Goal: Obtain resource: Download file/media

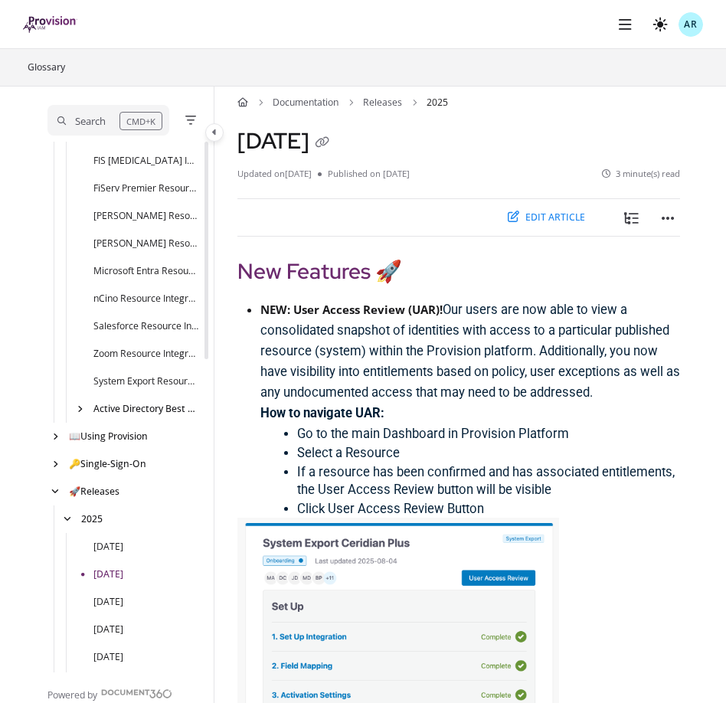
scroll to position [252, 0]
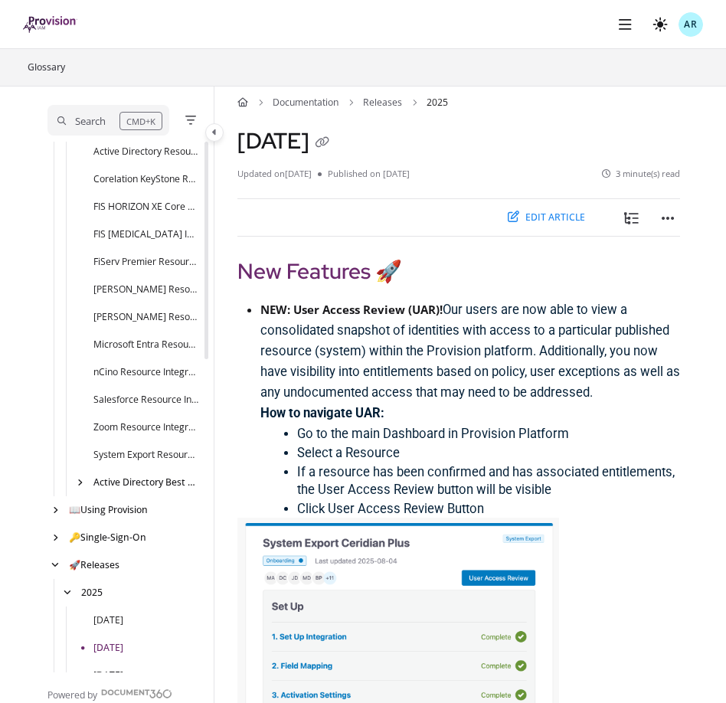
click at [38, 21] on img "Project logo" at bounding box center [50, 24] width 54 height 17
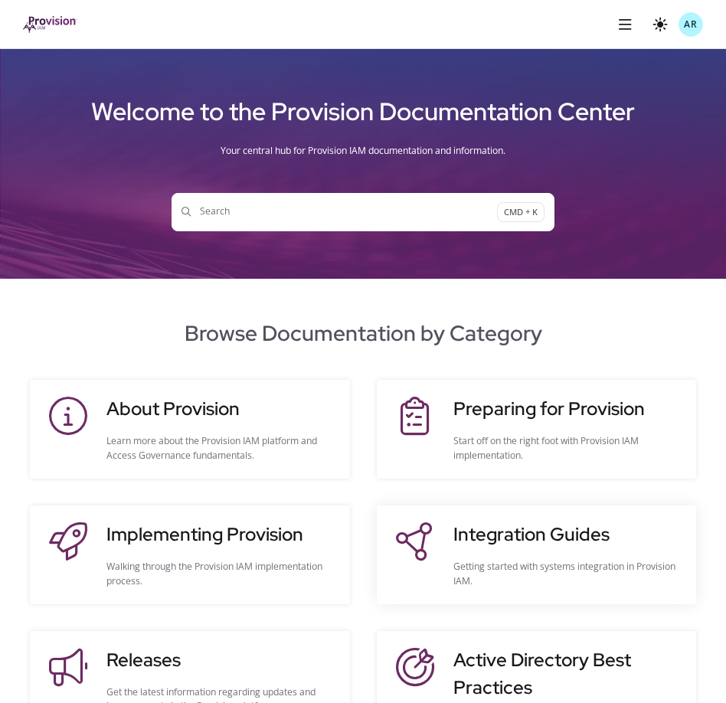
click at [511, 526] on h3 "Integration Guides" at bounding box center [566, 535] width 227 height 28
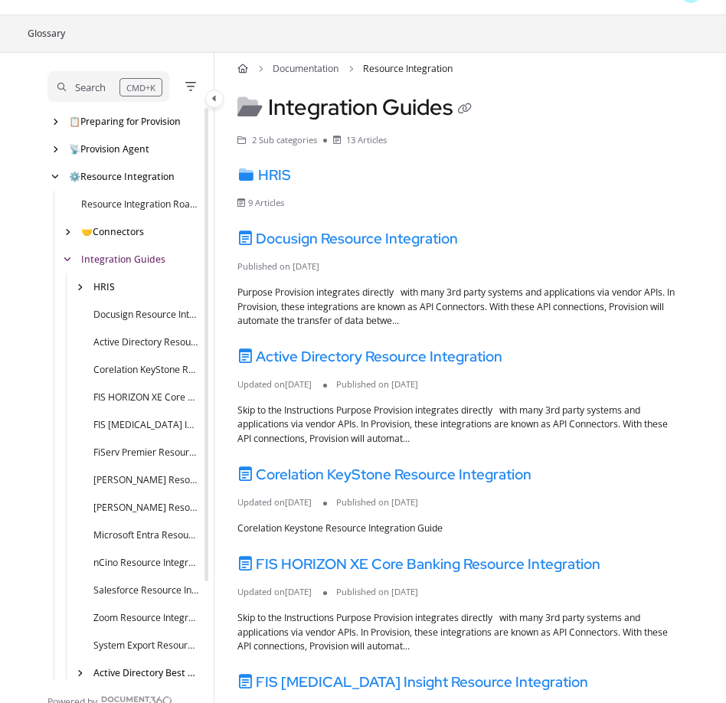
scroll to position [43, 0]
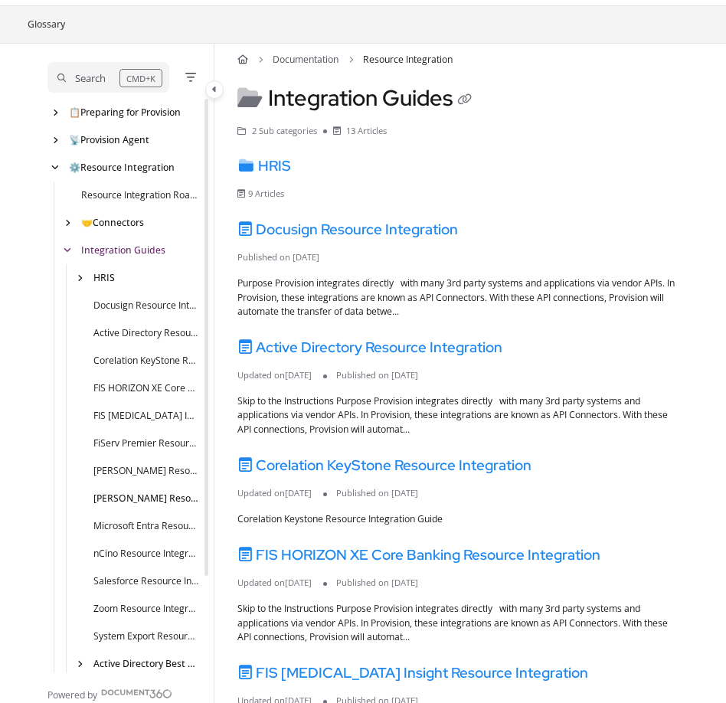
click at [131, 501] on link "[PERSON_NAME] Resource Integration" at bounding box center [146, 498] width 106 height 15
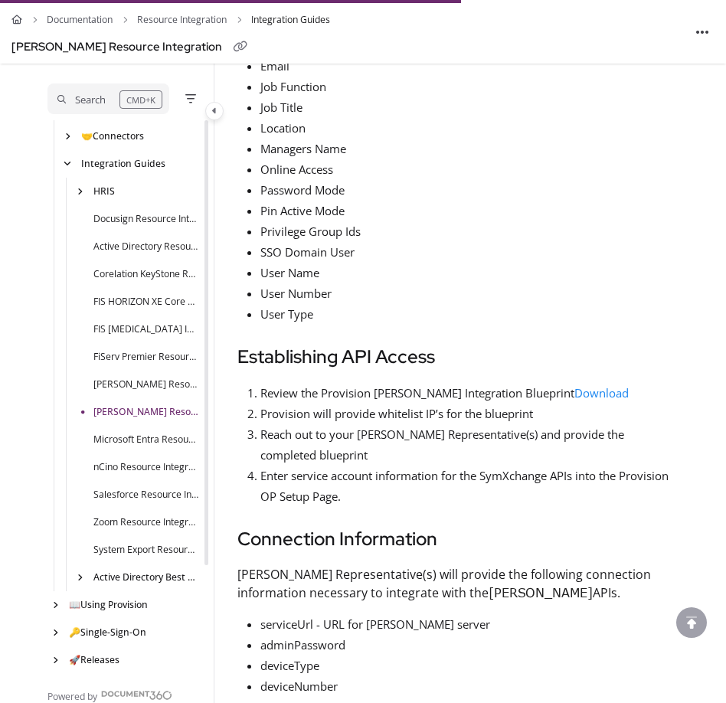
scroll to position [1320, 0]
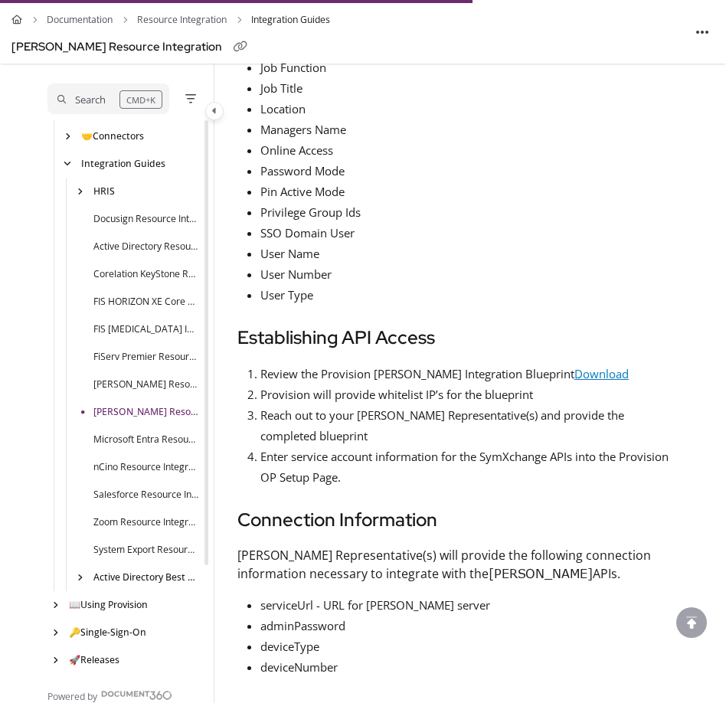
click at [628, 375] on link "Download" at bounding box center [601, 373] width 54 height 15
